Goal: Information Seeking & Learning: Find specific fact

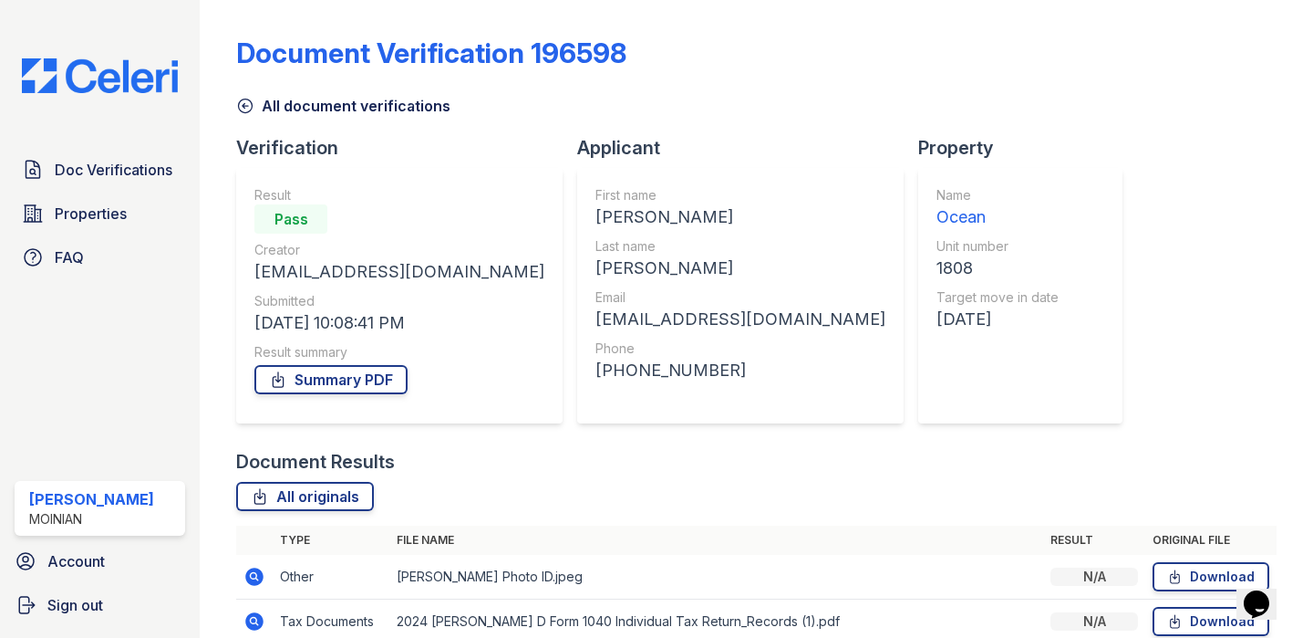
click at [155, 78] on img at bounding box center [99, 75] width 185 height 35
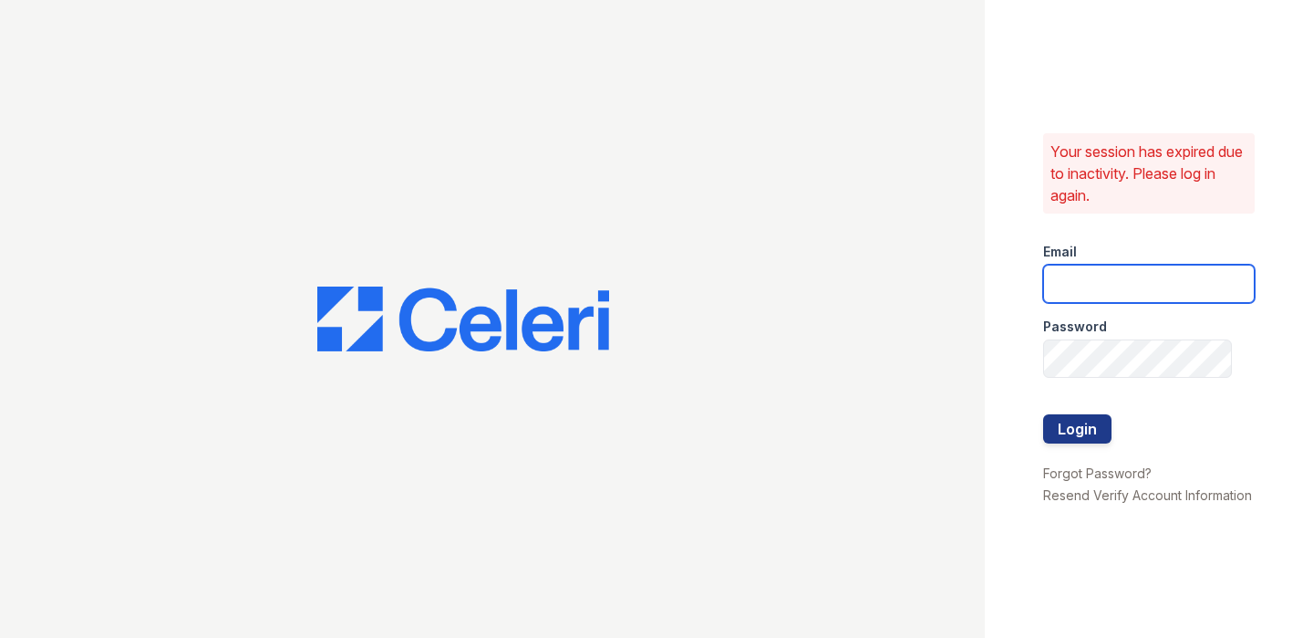
type input "shiv@auranewyork.com"
click at [1133, 283] on input "shiv@auranewyork.com" at bounding box center [1149, 283] width 212 height 38
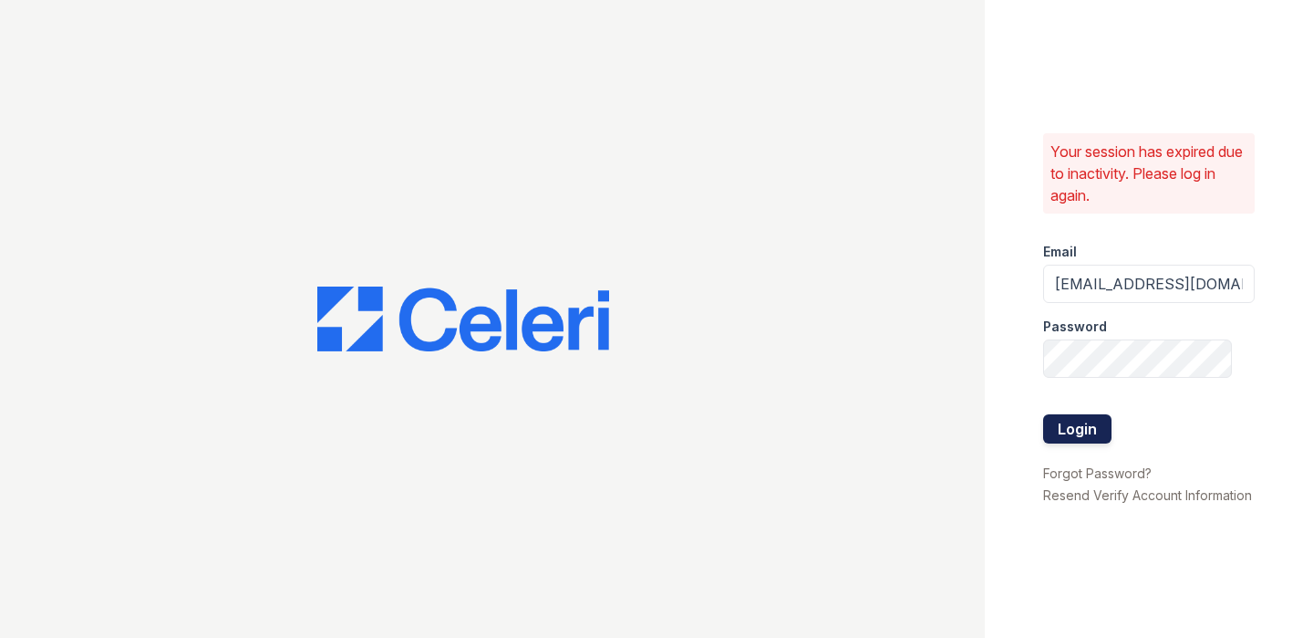
click at [1071, 457] on div at bounding box center [1149, 452] width 212 height 18
click at [1071, 438] on button "Login" at bounding box center [1077, 428] width 68 height 29
click at [1099, 397] on div at bounding box center [1149, 396] width 212 height 36
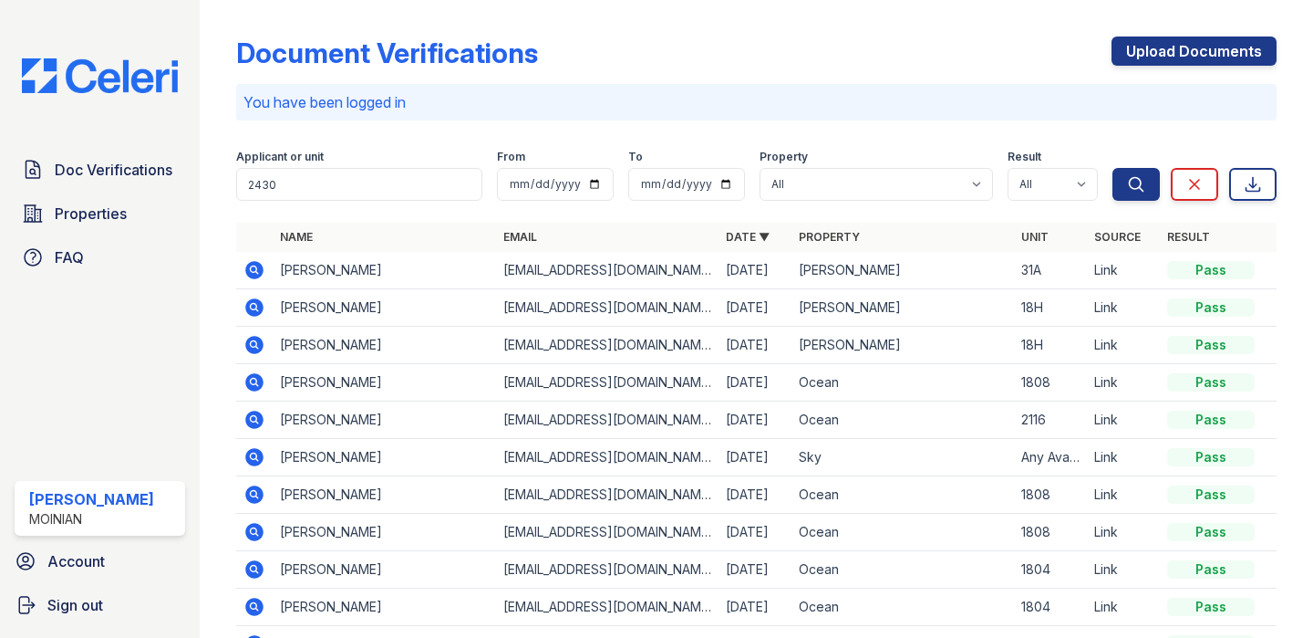
type input "2430"
click at [1113, 168] on button "Search" at bounding box center [1136, 184] width 47 height 33
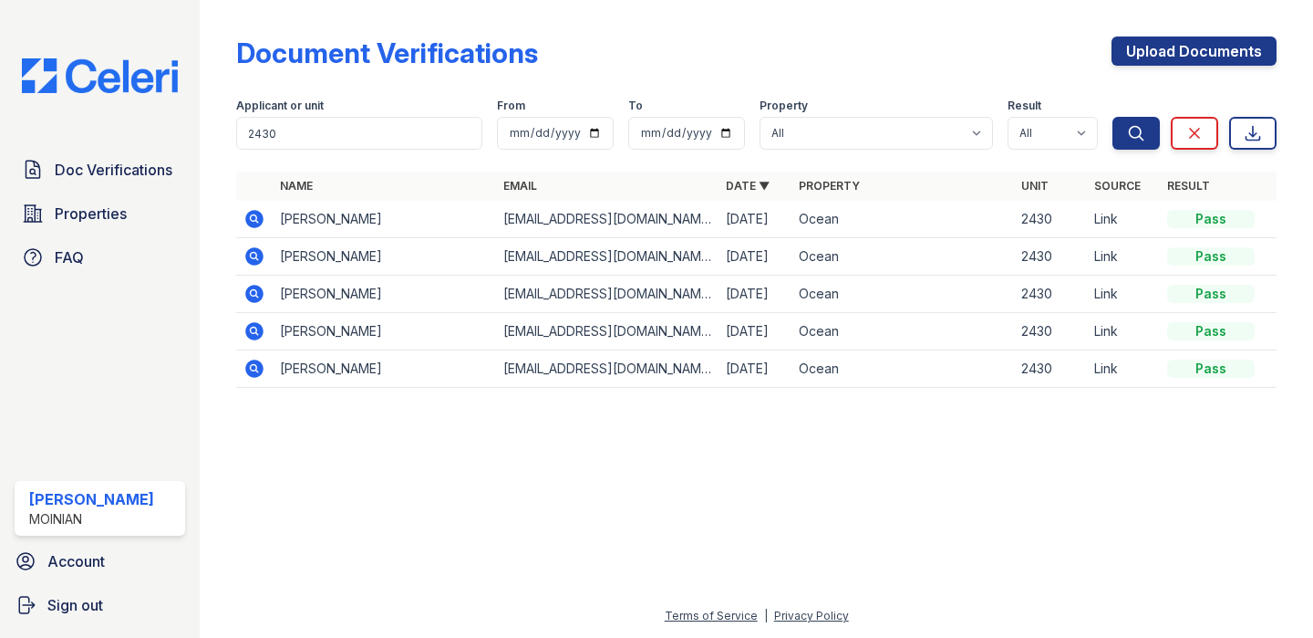
drag, startPoint x: 390, startPoint y: 217, endPoint x: 469, endPoint y: 223, distance: 78.6
click at [469, 223] on td "[PERSON_NAME]" at bounding box center [384, 219] width 223 height 37
copy td "[PERSON_NAME]"
click at [541, 215] on td "[EMAIL_ADDRESS][DOMAIN_NAME]" at bounding box center [607, 219] width 223 height 37
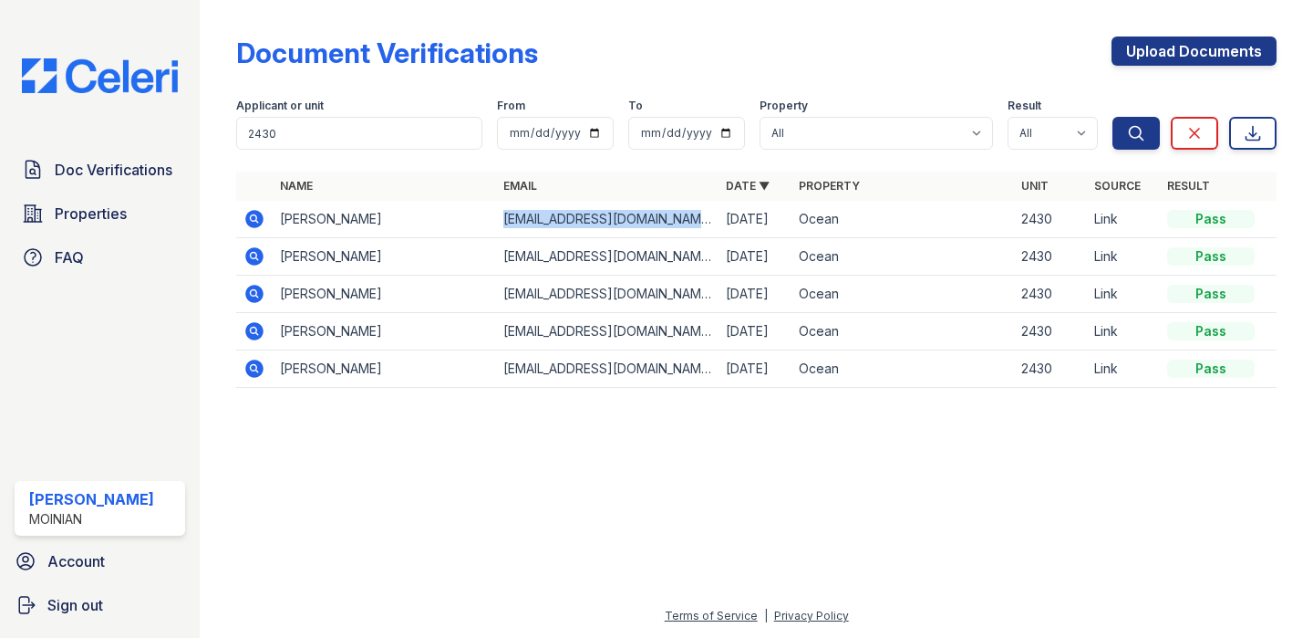
click at [541, 215] on td "[EMAIL_ADDRESS][DOMAIN_NAME]" at bounding box center [607, 219] width 223 height 37
copy tr "[EMAIL_ADDRESS][DOMAIN_NAME]"
click at [254, 224] on icon at bounding box center [255, 219] width 18 height 18
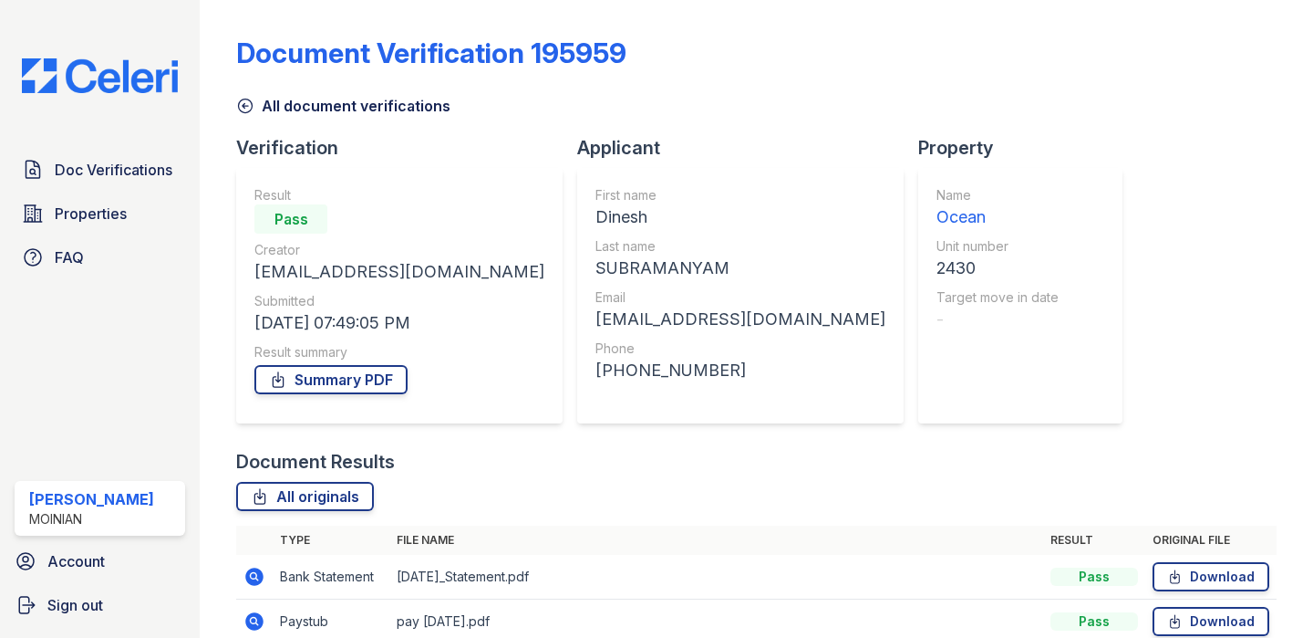
click at [596, 361] on div "+17324477290" at bounding box center [741, 371] width 290 height 26
click at [596, 375] on div "+17324477290" at bounding box center [741, 371] width 290 height 26
copy div "17324477290"
click at [248, 88] on div "All document verifications" at bounding box center [756, 100] width 1041 height 33
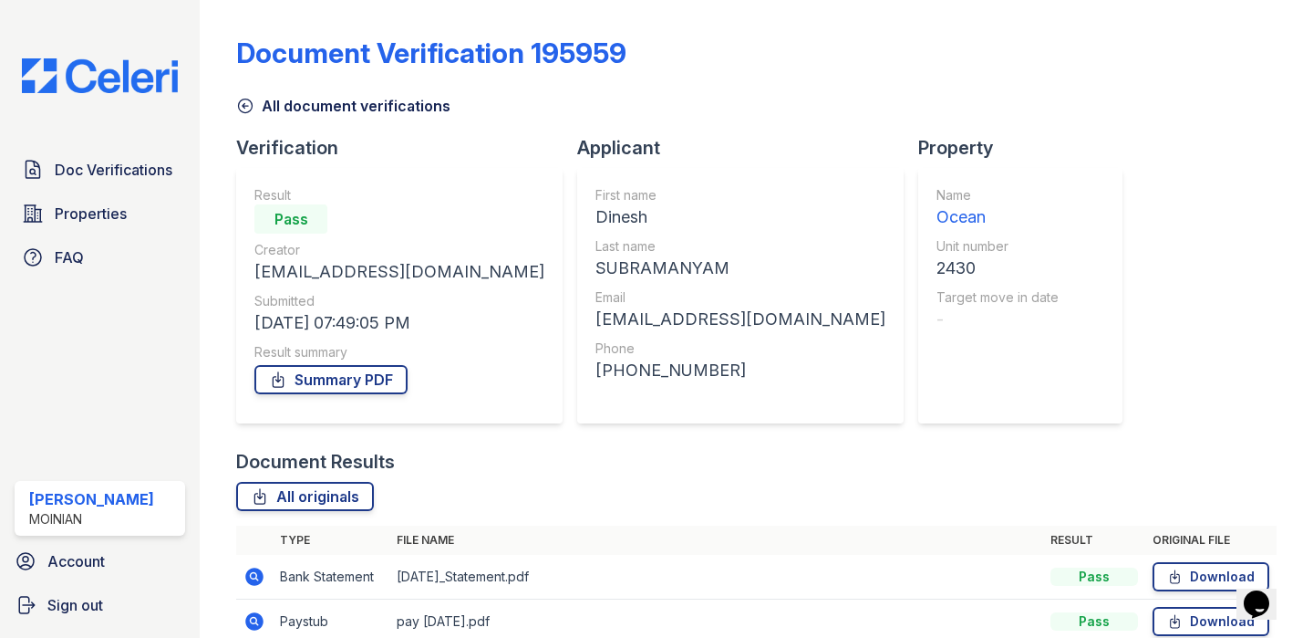
click at [249, 104] on icon at bounding box center [245, 106] width 18 height 18
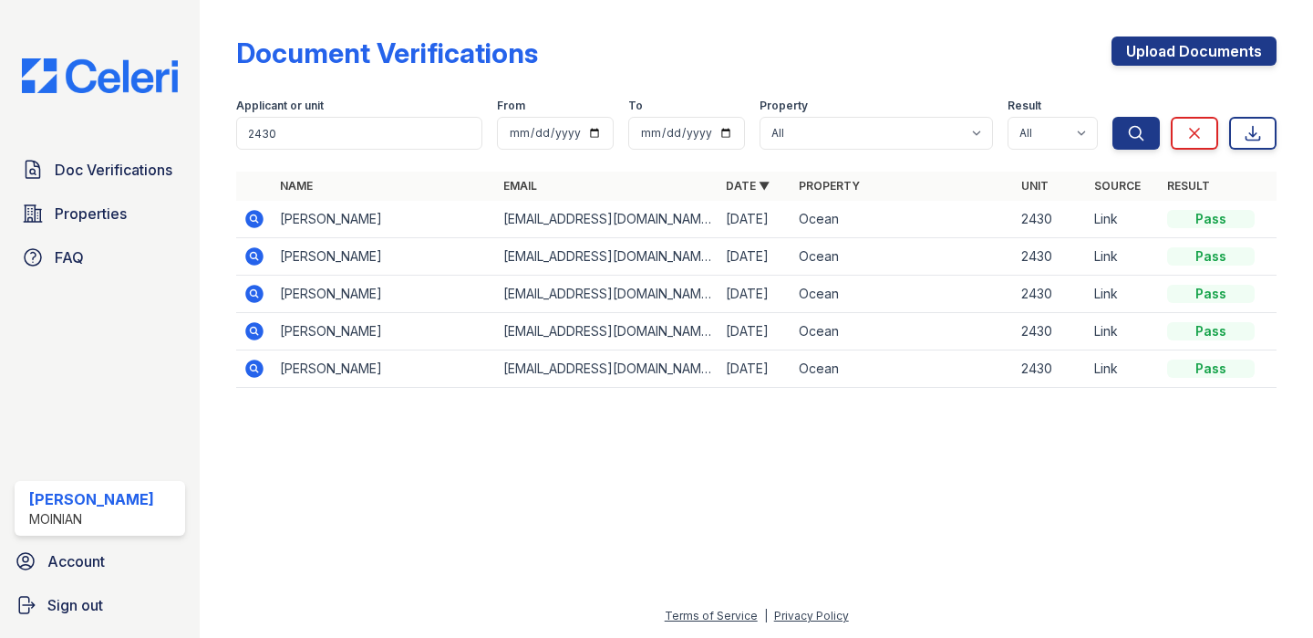
click at [318, 293] on td "Aryan Bhatia" at bounding box center [384, 293] width 223 height 37
click at [318, 293] on td "[PERSON_NAME]" at bounding box center [384, 293] width 223 height 37
click at [339, 419] on div "Document Verifications Upload Documents Filter Applicant or unit 2430 From To P…" at bounding box center [756, 217] width 1055 height 435
click at [334, 286] on td "[PERSON_NAME]" at bounding box center [384, 293] width 223 height 37
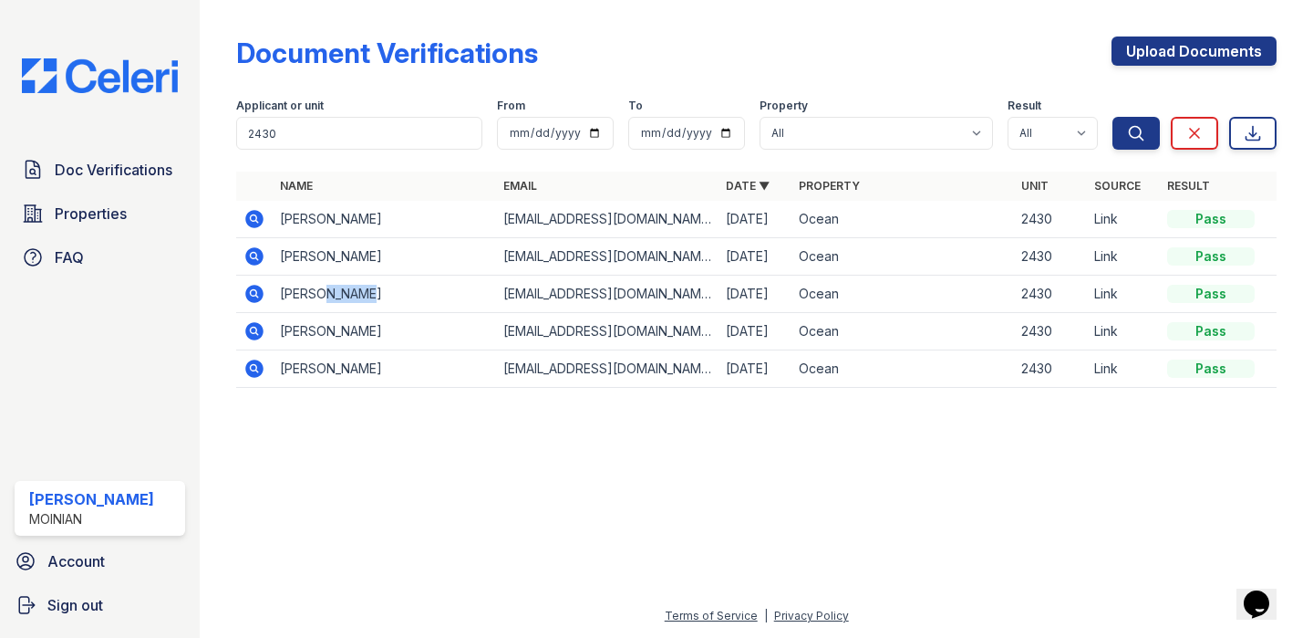
click at [334, 286] on td "[PERSON_NAME]" at bounding box center [384, 293] width 223 height 37
copy tr "[PERSON_NAME]"
click at [575, 296] on td "[EMAIL_ADDRESS][DOMAIN_NAME]" at bounding box center [607, 293] width 223 height 37
click at [575, 295] on td "[EMAIL_ADDRESS][DOMAIN_NAME]" at bounding box center [607, 293] width 223 height 37
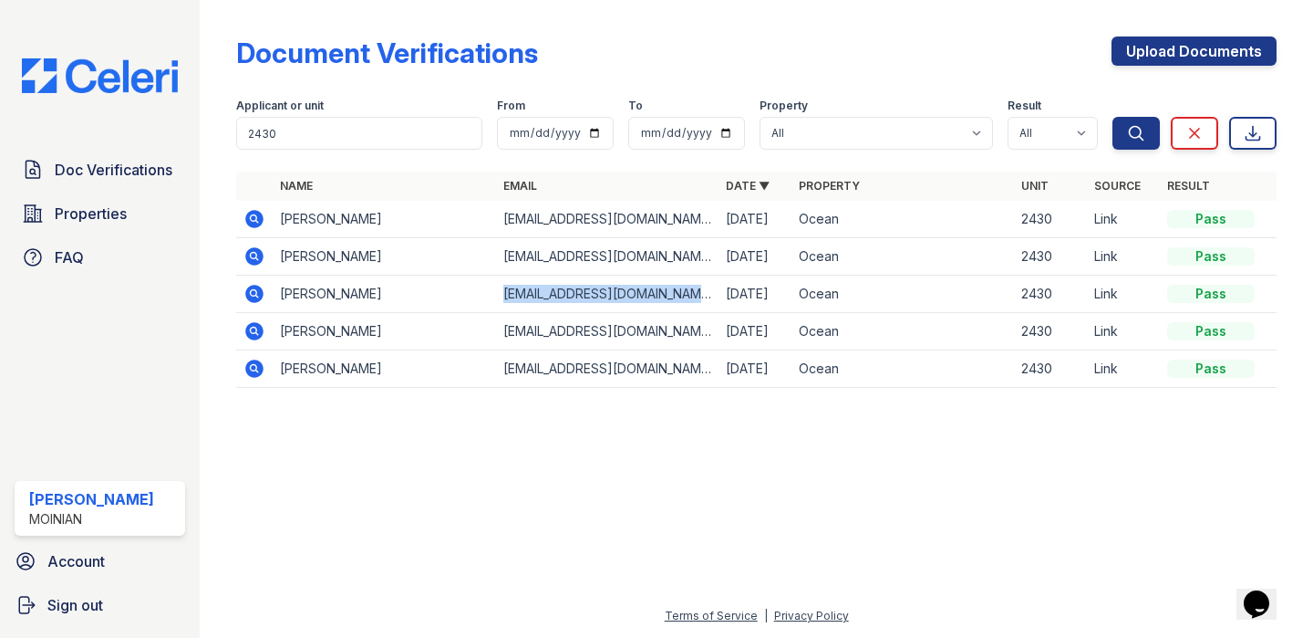
click at [575, 295] on td "aryan.bhatia@rokt.com" at bounding box center [607, 293] width 223 height 37
copy tr "aryan.bhatia@rokt.com"
click at [252, 290] on icon at bounding box center [255, 294] width 22 height 22
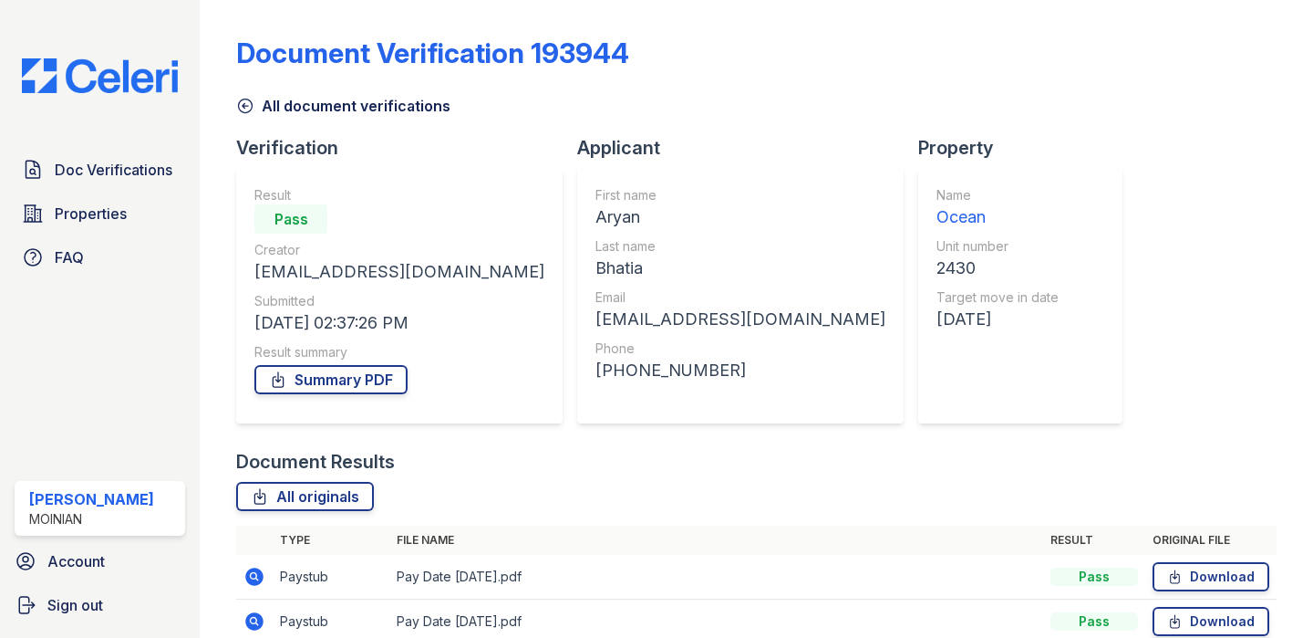
click at [596, 364] on div "[PHONE_NUMBER]" at bounding box center [741, 371] width 290 height 26
click at [596, 372] on div "[PHONE_NUMBER]" at bounding box center [741, 371] width 290 height 26
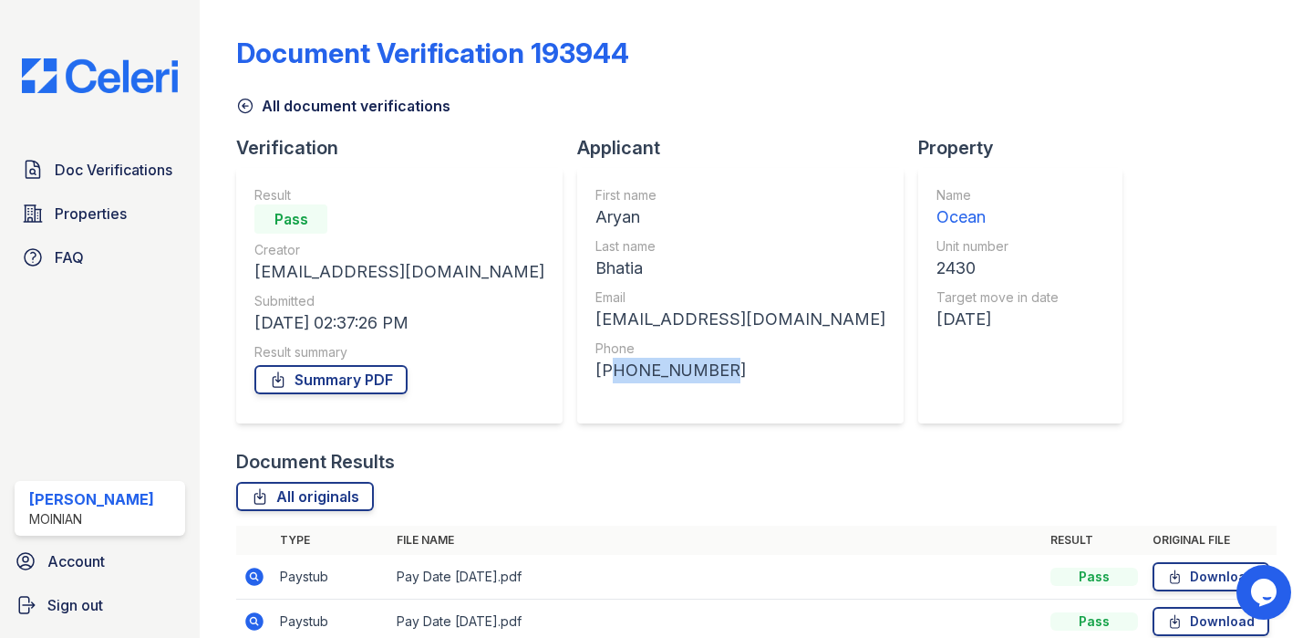
click at [596, 372] on div "[PHONE_NUMBER]" at bounding box center [741, 371] width 290 height 26
copy div "[PHONE_NUMBER]"
click at [110, 78] on img at bounding box center [99, 75] width 185 height 35
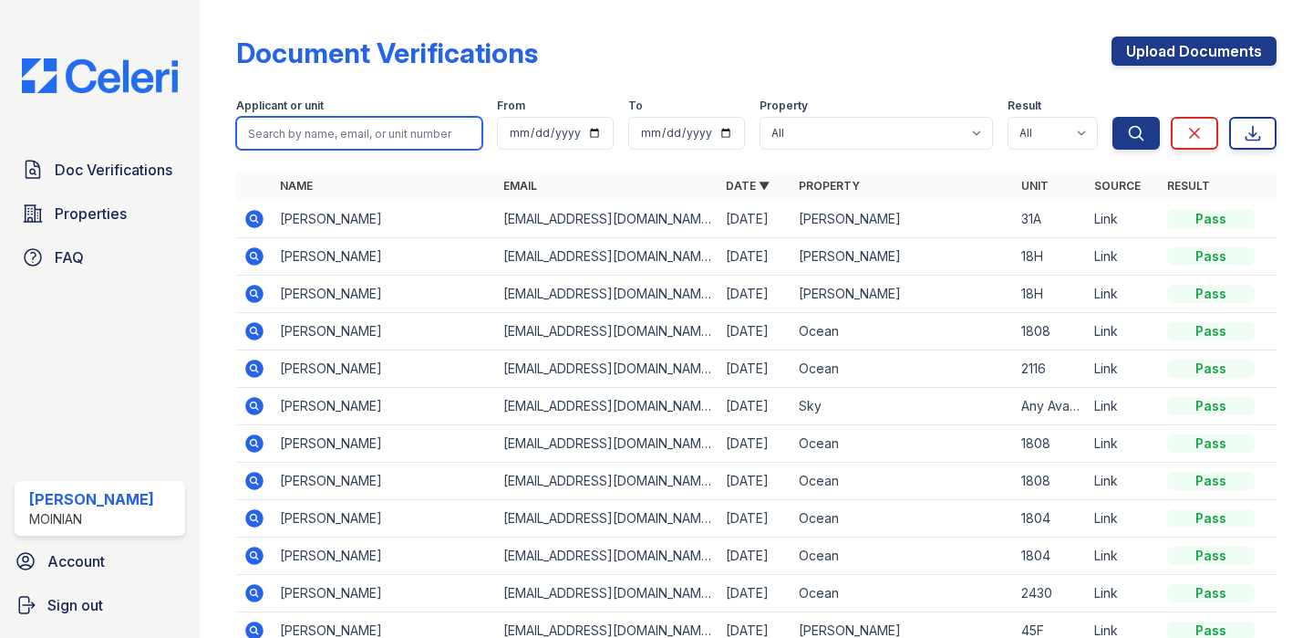
click at [333, 137] on input "search" at bounding box center [359, 133] width 246 height 33
type input "1808"
click at [1113, 117] on button "Search" at bounding box center [1136, 133] width 47 height 33
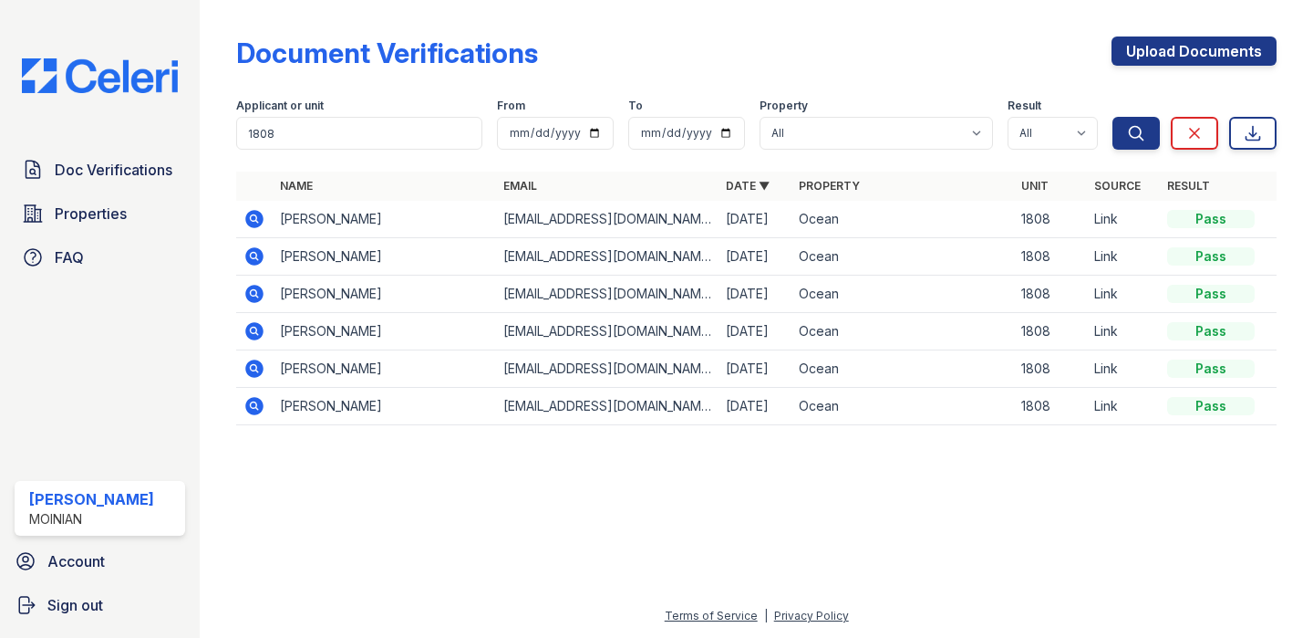
click at [308, 256] on td "[PERSON_NAME]" at bounding box center [384, 256] width 223 height 37
click at [307, 255] on td "[PERSON_NAME]" at bounding box center [384, 256] width 223 height 37
click at [302, 225] on td "[PERSON_NAME]" at bounding box center [384, 219] width 223 height 37
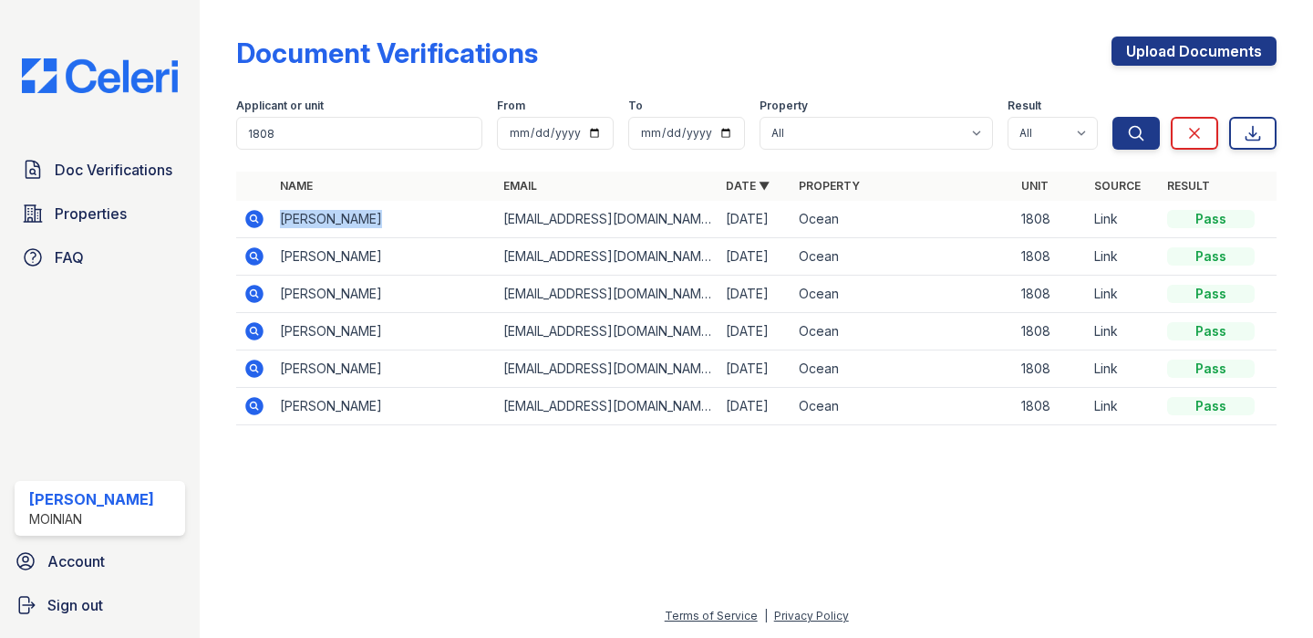
copy tr "[PERSON_NAME]"
click at [586, 218] on td "[EMAIL_ADDRESS][DOMAIN_NAME]" at bounding box center [607, 219] width 223 height 37
copy tr "[EMAIL_ADDRESS][DOMAIN_NAME]"
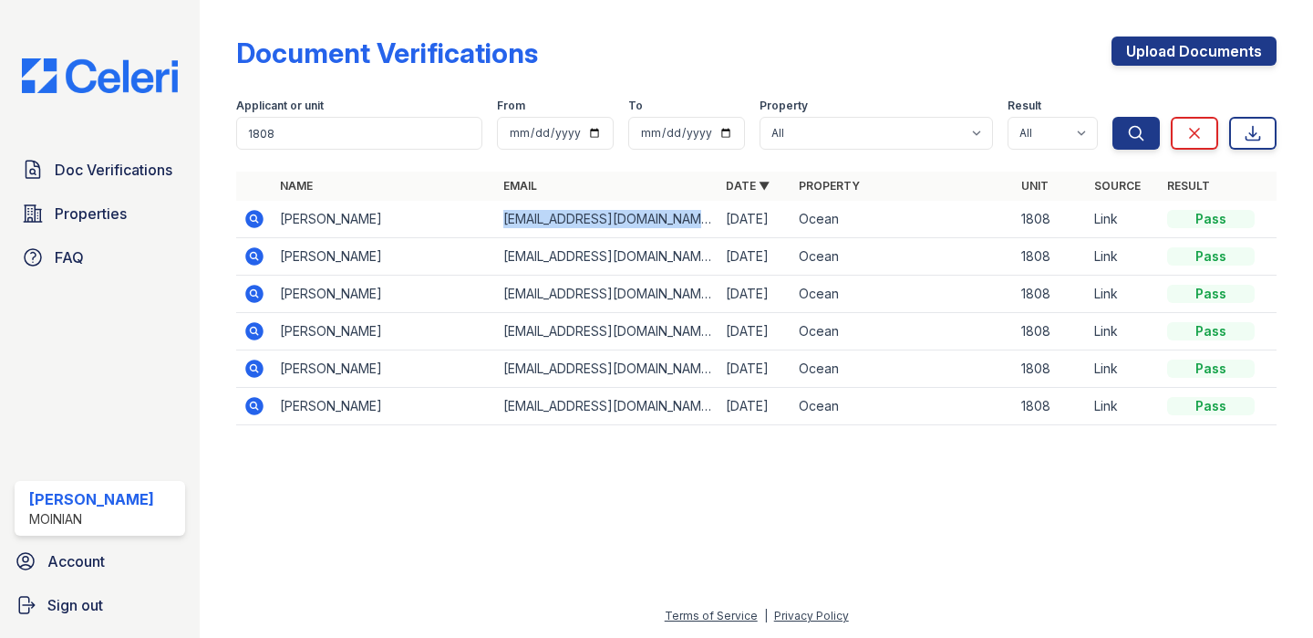
click at [260, 219] on icon at bounding box center [255, 219] width 18 height 18
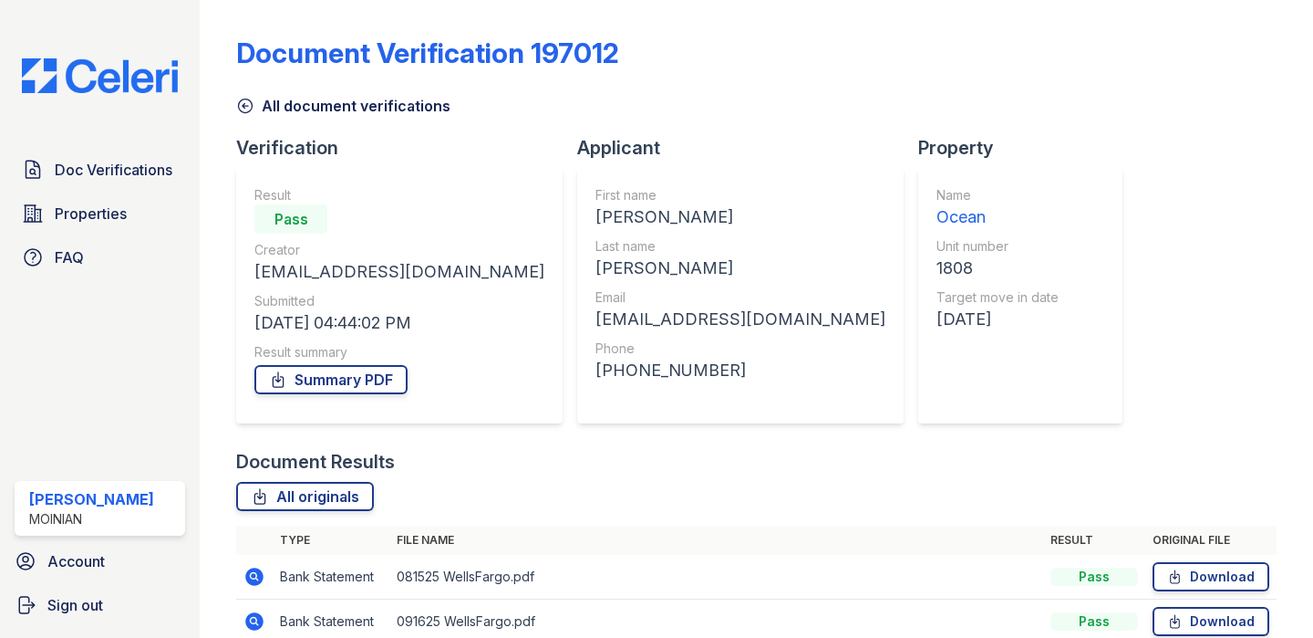
click at [596, 368] on div "+19196082411" at bounding box center [741, 371] width 290 height 26
copy div "+19196082411"
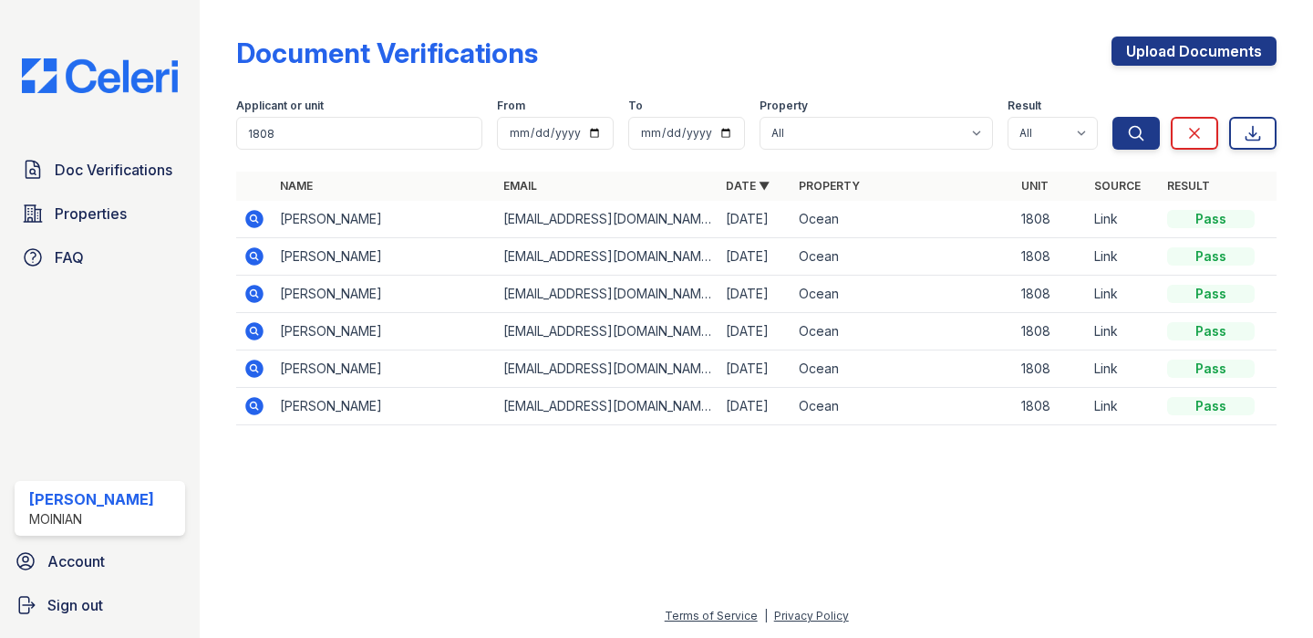
click at [321, 259] on td "[PERSON_NAME]" at bounding box center [384, 256] width 223 height 37
click at [321, 257] on td "[PERSON_NAME]" at bounding box center [384, 256] width 223 height 37
copy tr "[PERSON_NAME]"
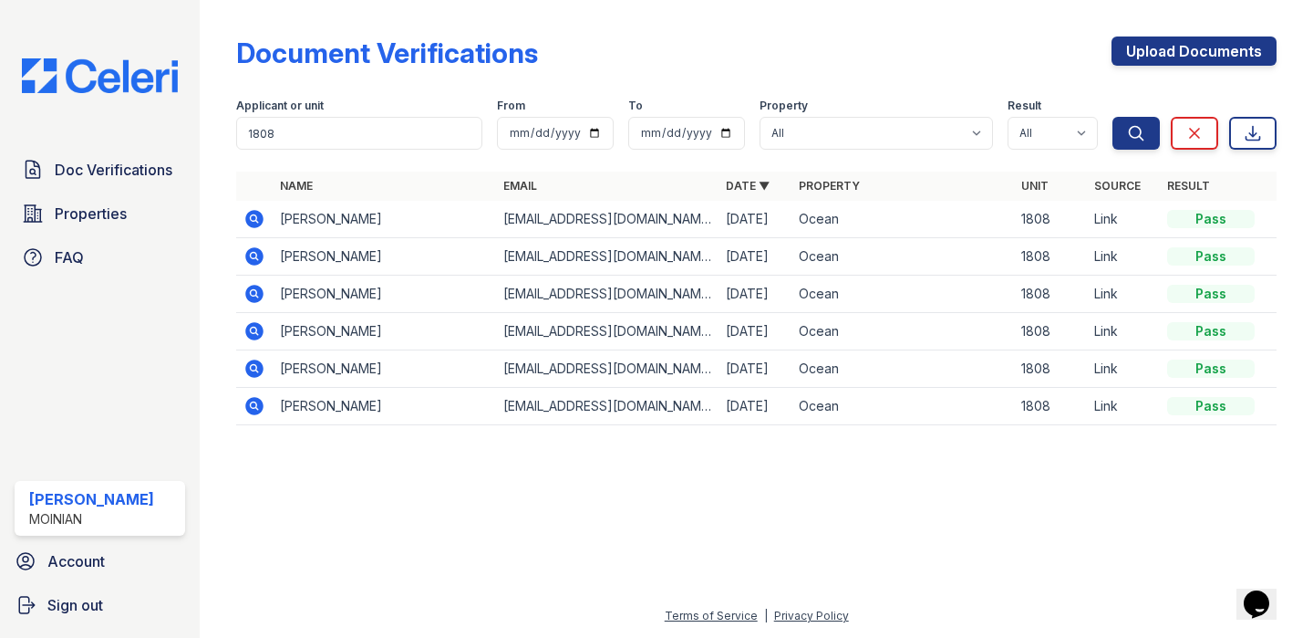
click at [538, 255] on td "[EMAIL_ADDRESS][DOMAIN_NAME]" at bounding box center [607, 256] width 223 height 37
click at [538, 255] on td "srummel03@gmail.com" at bounding box center [607, 256] width 223 height 37
copy tr "srummel03@gmail.com"
click at [247, 259] on icon at bounding box center [255, 256] width 18 height 18
